Goal: Task Accomplishment & Management: Complete application form

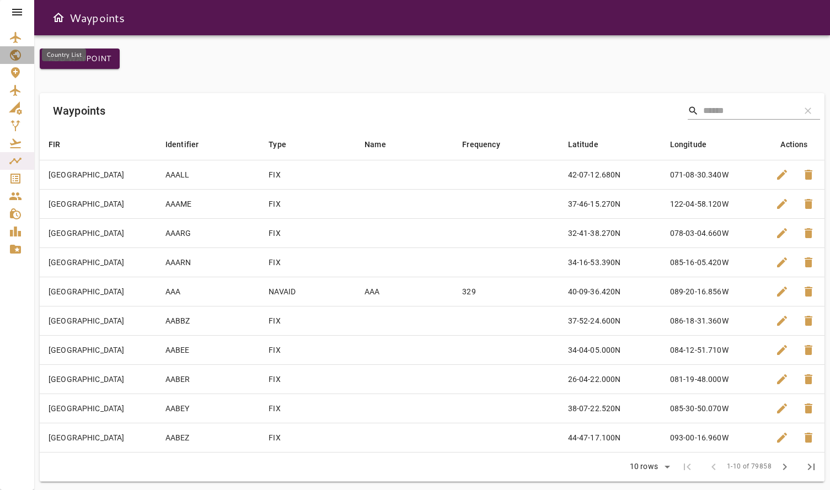
click at [14, 59] on icon "Country List" at bounding box center [15, 55] width 13 height 13
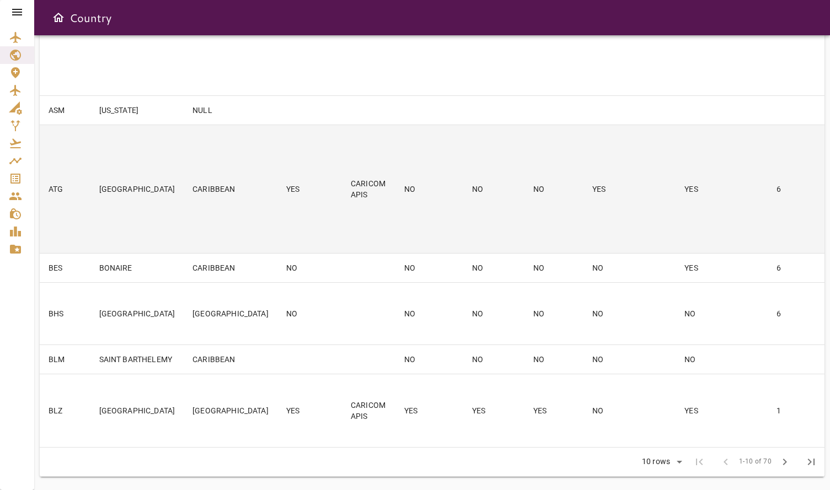
scroll to position [687, 0]
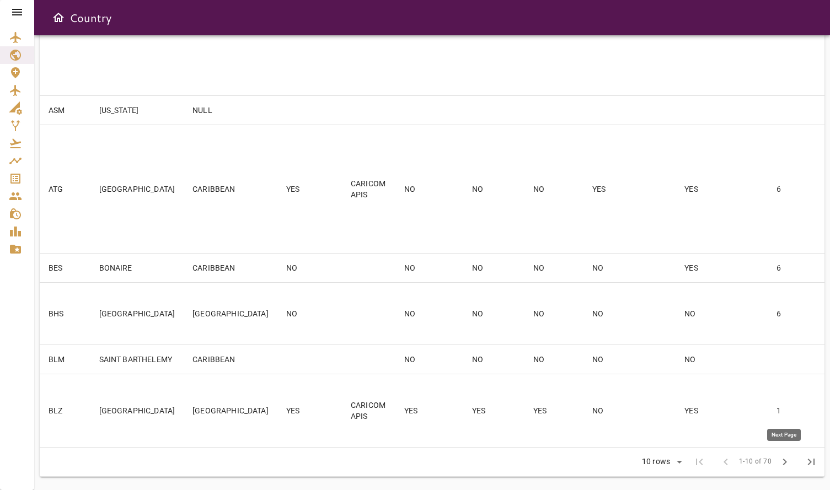
click at [785, 467] on span "chevron_right" at bounding box center [784, 462] width 13 height 13
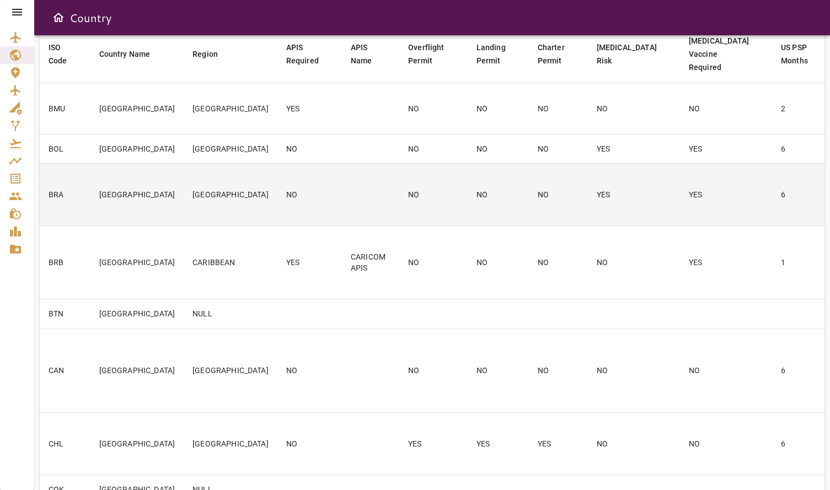
scroll to position [0, 0]
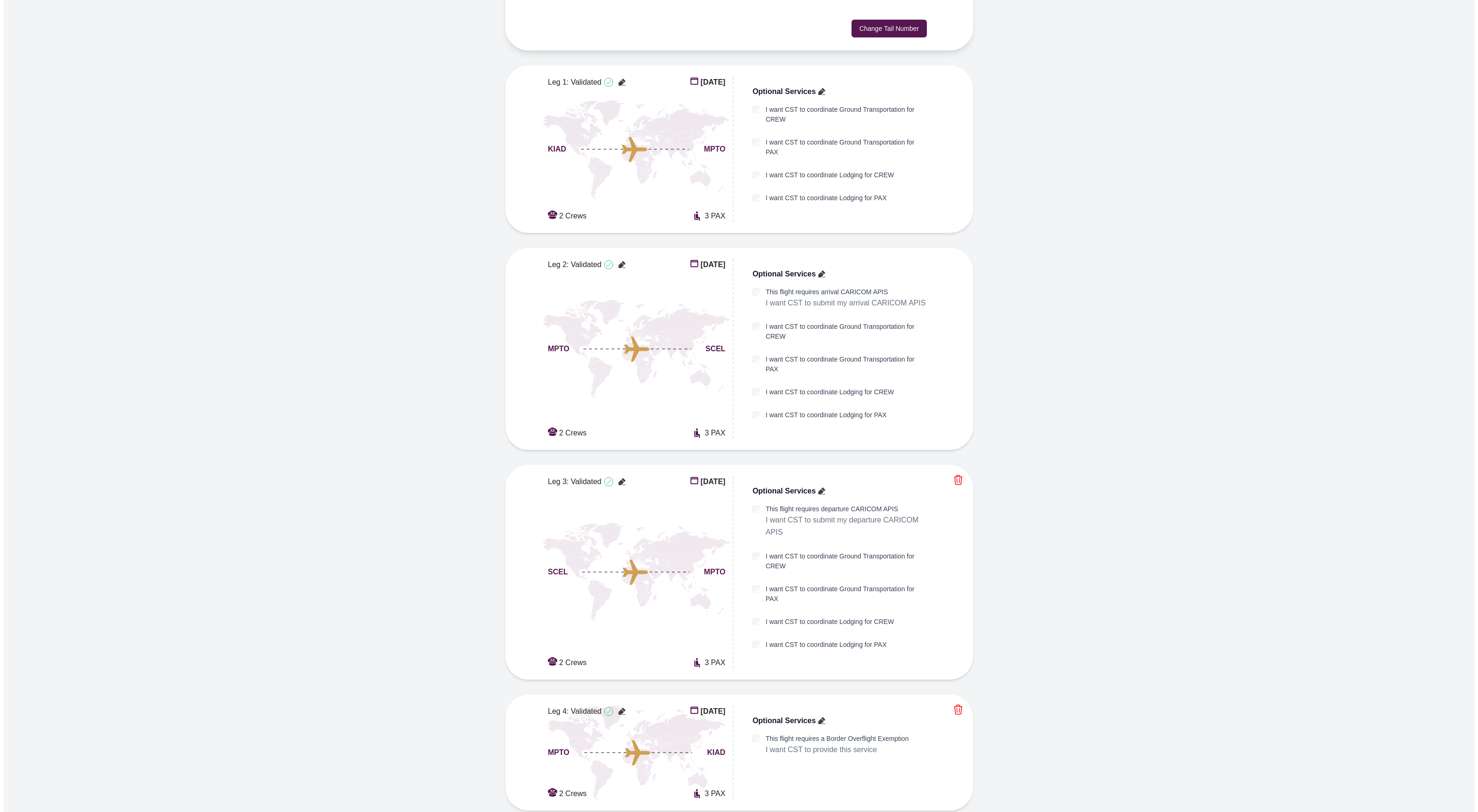
scroll to position [253, 0]
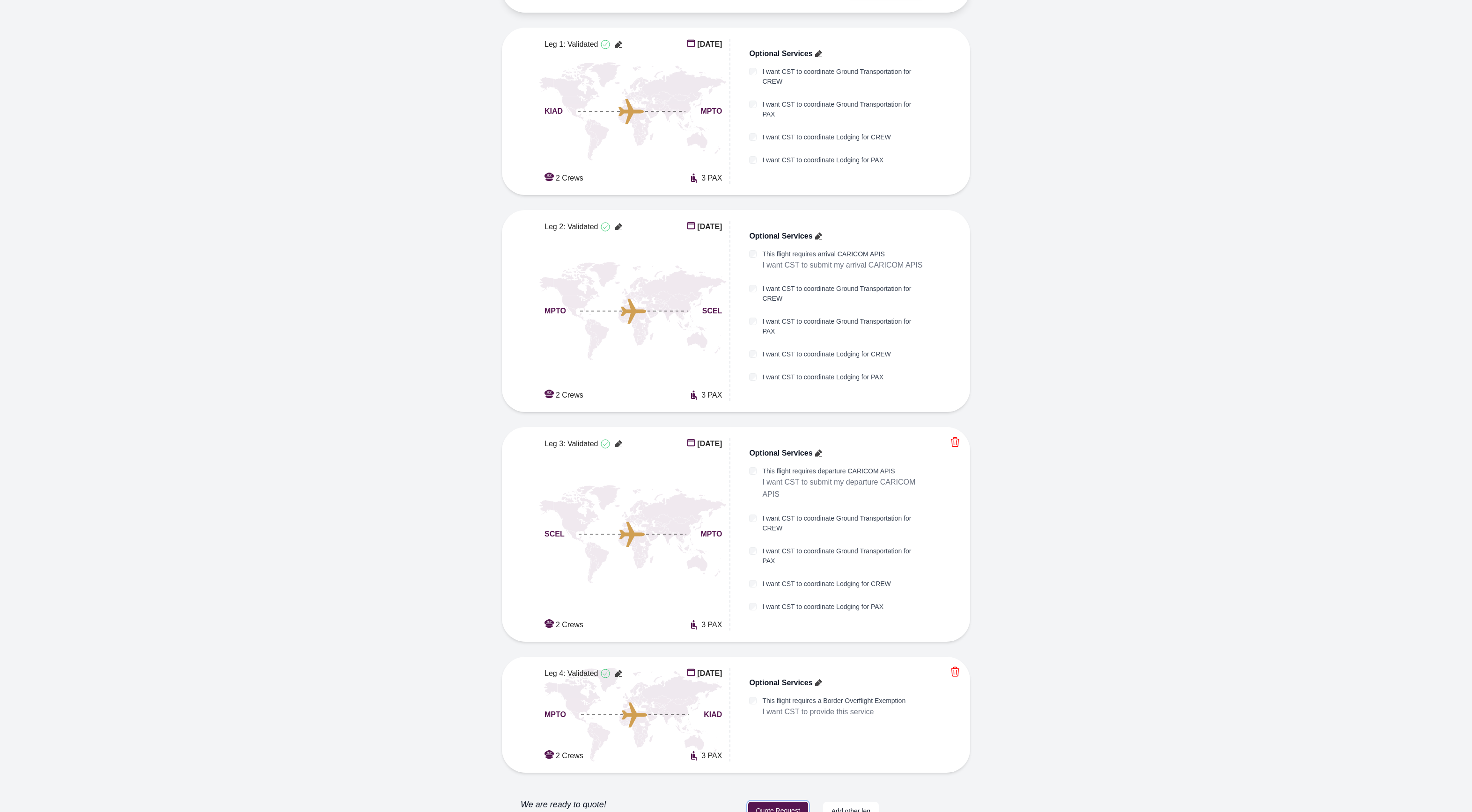
click at [780, 802] on button "Quote Request" at bounding box center [778, 811] width 60 height 19
click at [773, 799] on div "Quote Request" at bounding box center [778, 812] width 60 height 25
click at [787, 802] on button "Quote Request" at bounding box center [778, 811] width 60 height 19
